Goal: Information Seeking & Learning: Find specific page/section

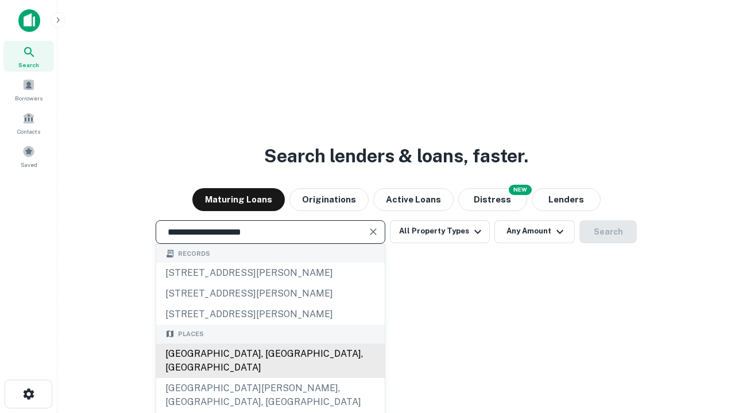
click at [270, 378] on div "[GEOGRAPHIC_DATA], [GEOGRAPHIC_DATA], [GEOGRAPHIC_DATA]" at bounding box center [270, 361] width 228 height 34
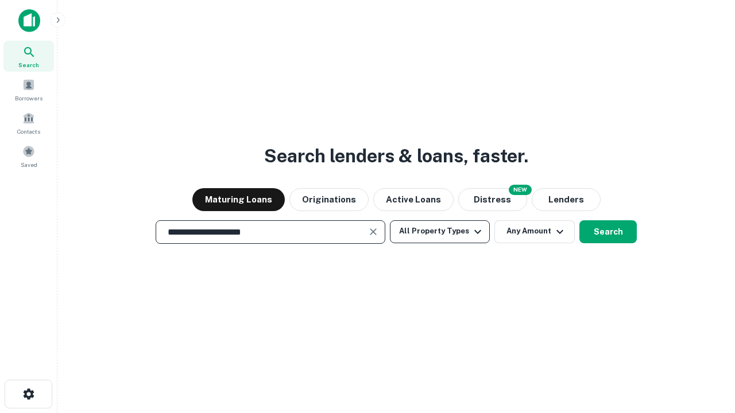
type input "**********"
click at [440, 231] on button "All Property Types" at bounding box center [440, 231] width 100 height 23
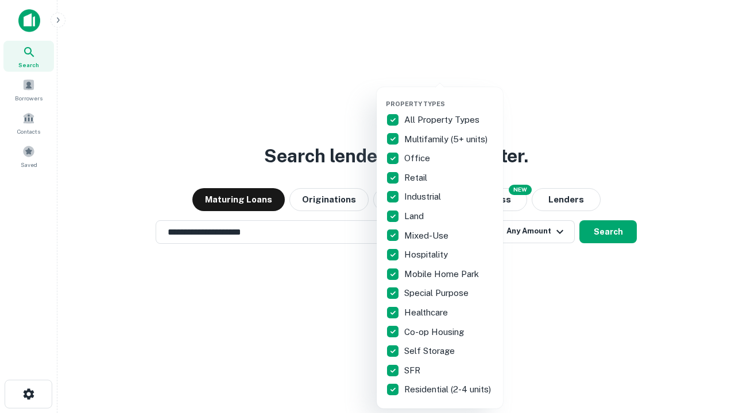
click at [449, 96] on button "button" at bounding box center [449, 96] width 126 height 1
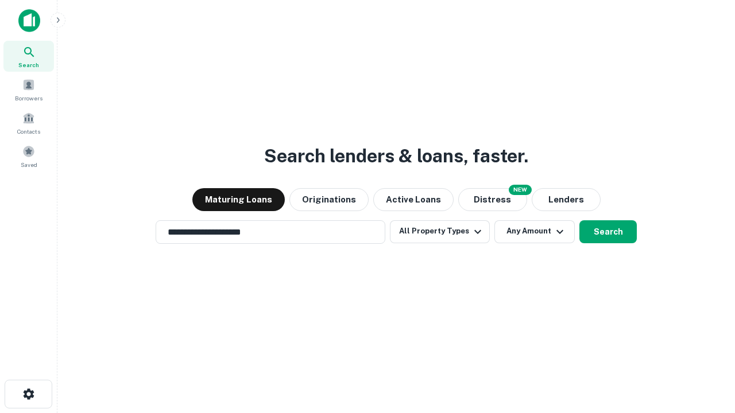
scroll to position [18, 0]
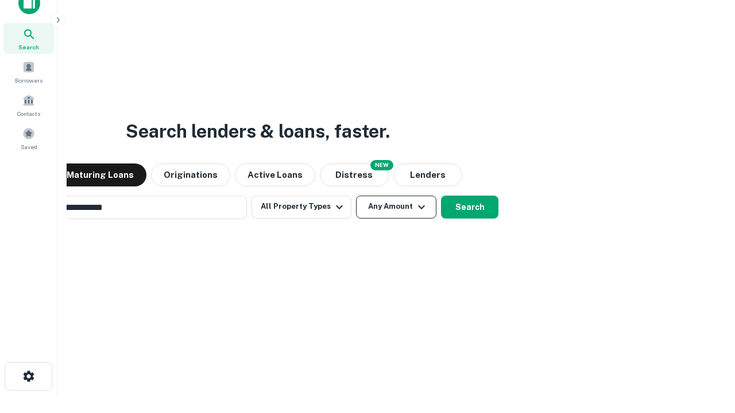
click at [356, 196] on button "Any Amount" at bounding box center [396, 207] width 80 height 23
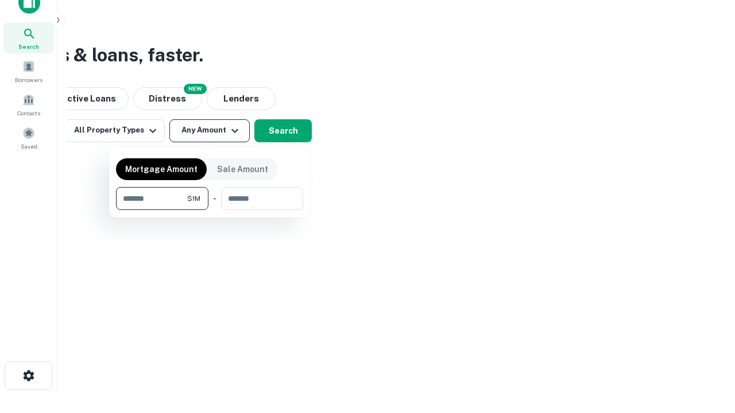
type input "*******"
click at [210, 210] on button "button" at bounding box center [209, 210] width 187 height 1
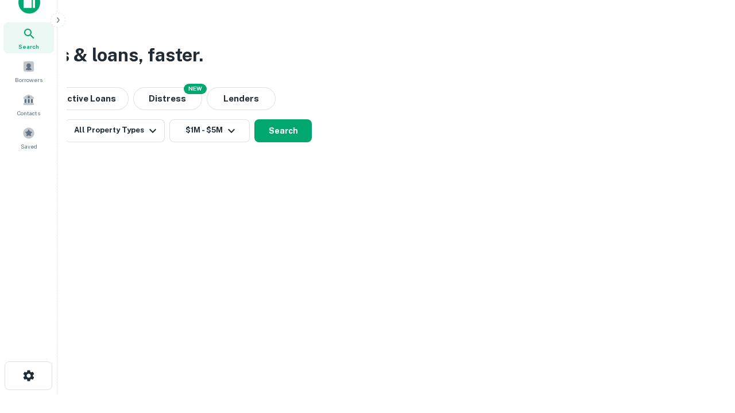
scroll to position [7, 212]
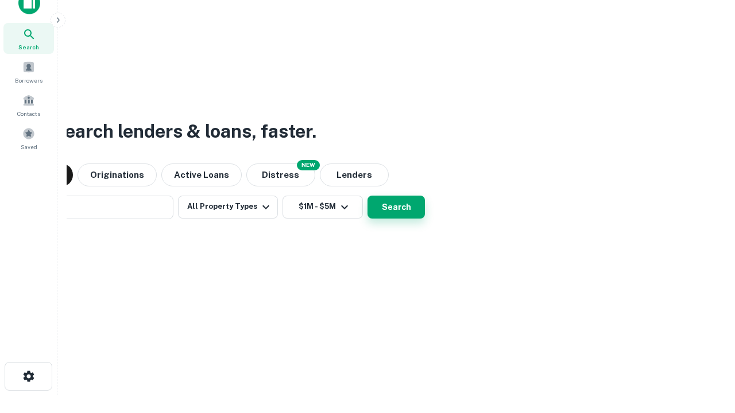
click at [367, 196] on button "Search" at bounding box center [395, 207] width 57 height 23
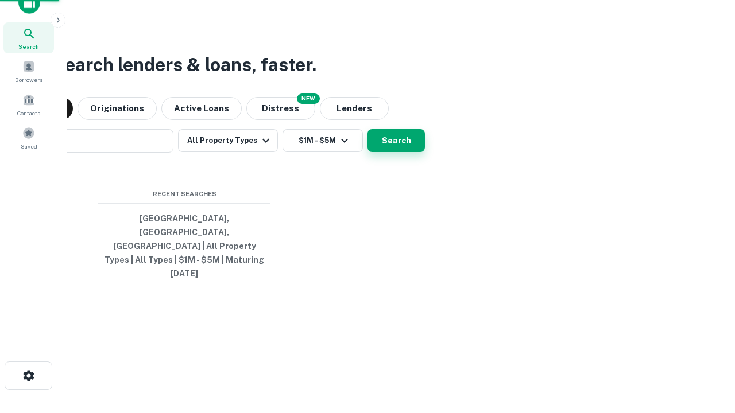
scroll to position [30, 325]
